Goal: Find specific page/section: Find specific page/section

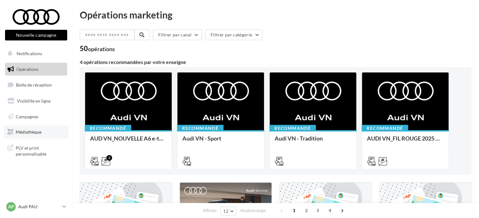
click at [40, 131] on span "Médiathèque" at bounding box center [29, 131] width 26 height 5
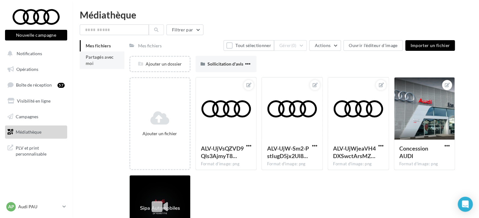
click at [94, 60] on li "Partagés avec moi" at bounding box center [102, 60] width 45 height 18
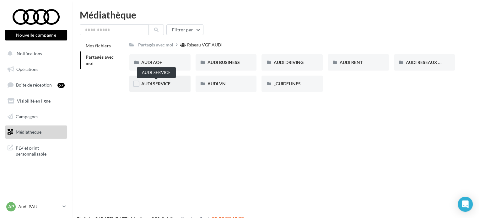
click at [162, 83] on span "AUDI SERVICE" at bounding box center [155, 83] width 29 height 5
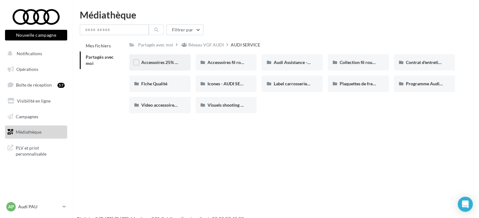
click at [169, 65] on span "Accessoires 25% septembre - AUDI SERVICE" at bounding box center [184, 62] width 87 height 5
